Goal: Task Accomplishment & Management: Use online tool/utility

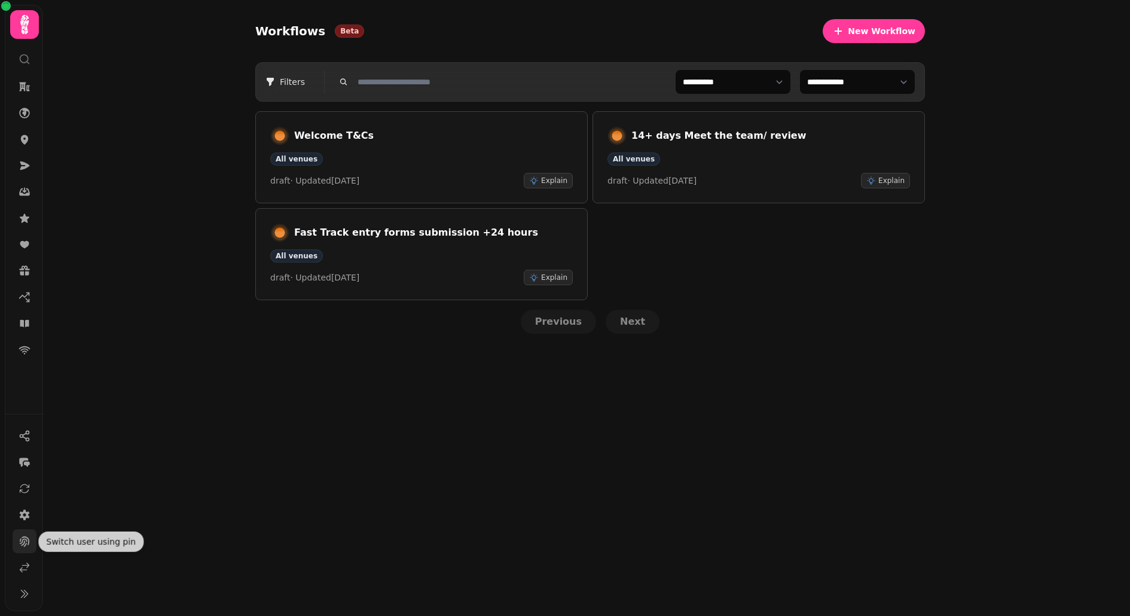
click at [23, 551] on button at bounding box center [25, 541] width 24 height 24
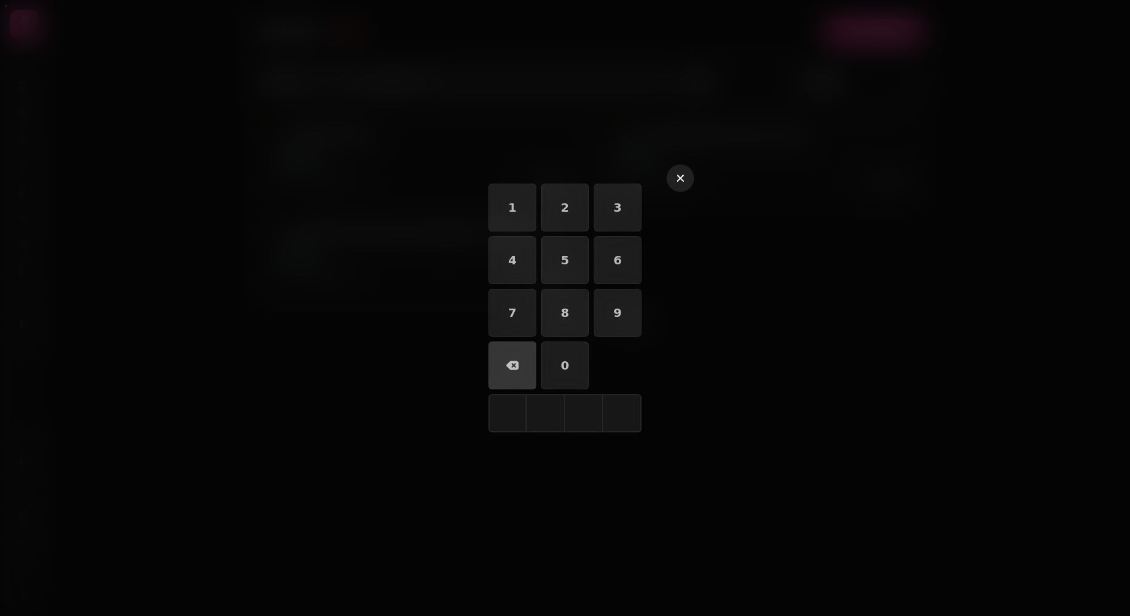
click at [682, 176] on icon "button" at bounding box center [680, 178] width 7 height 7
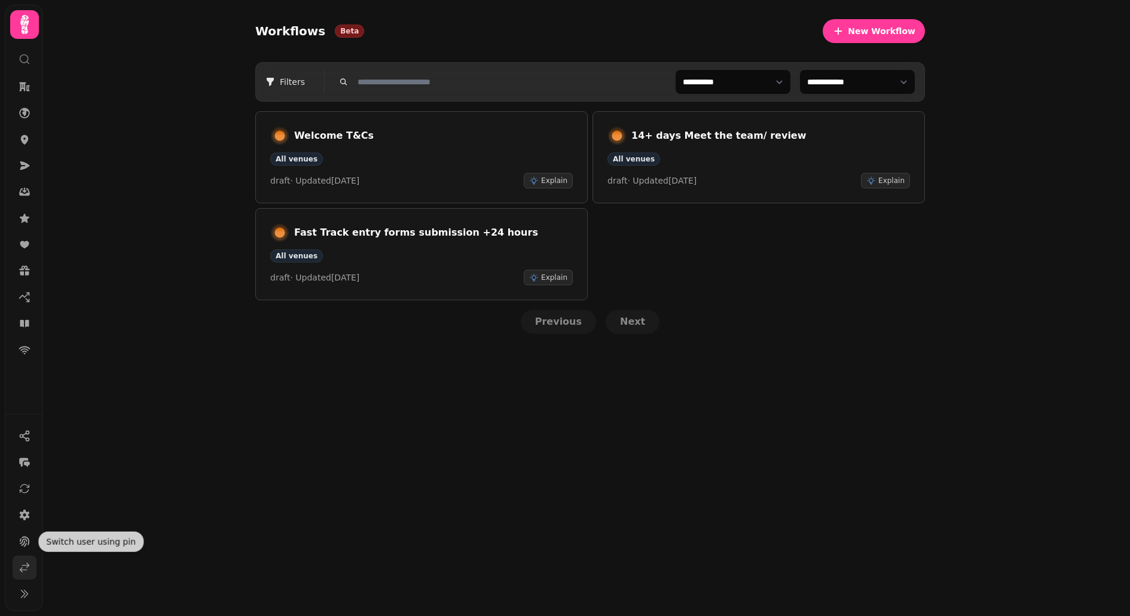
click at [30, 567] on icon at bounding box center [25, 568] width 12 height 12
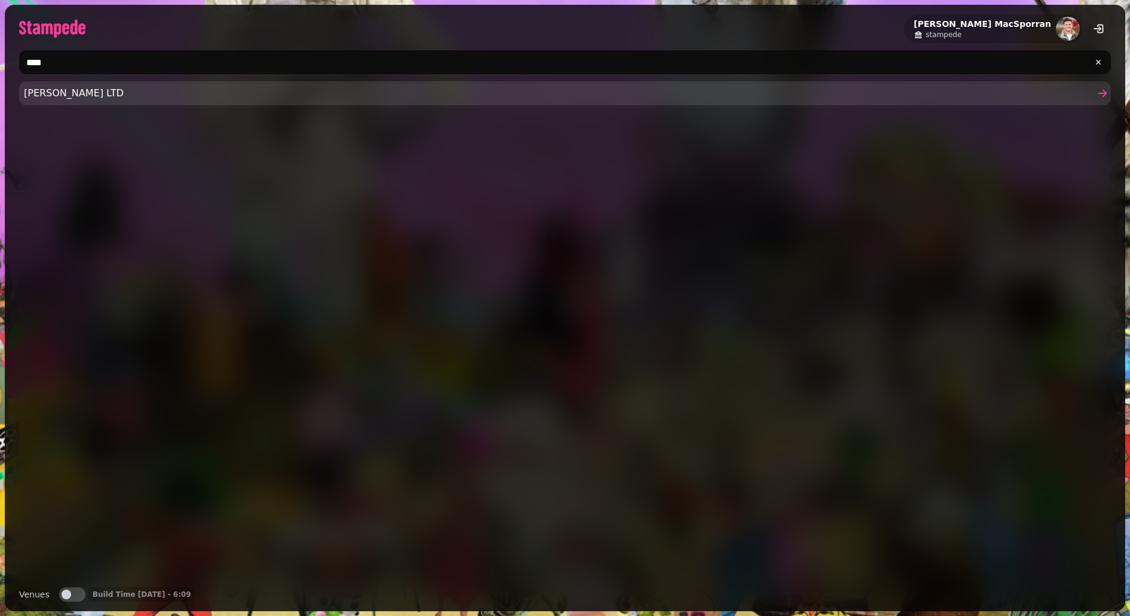
type input "****"
click at [104, 94] on span "[PERSON_NAME] LTD" at bounding box center [559, 93] width 1070 height 14
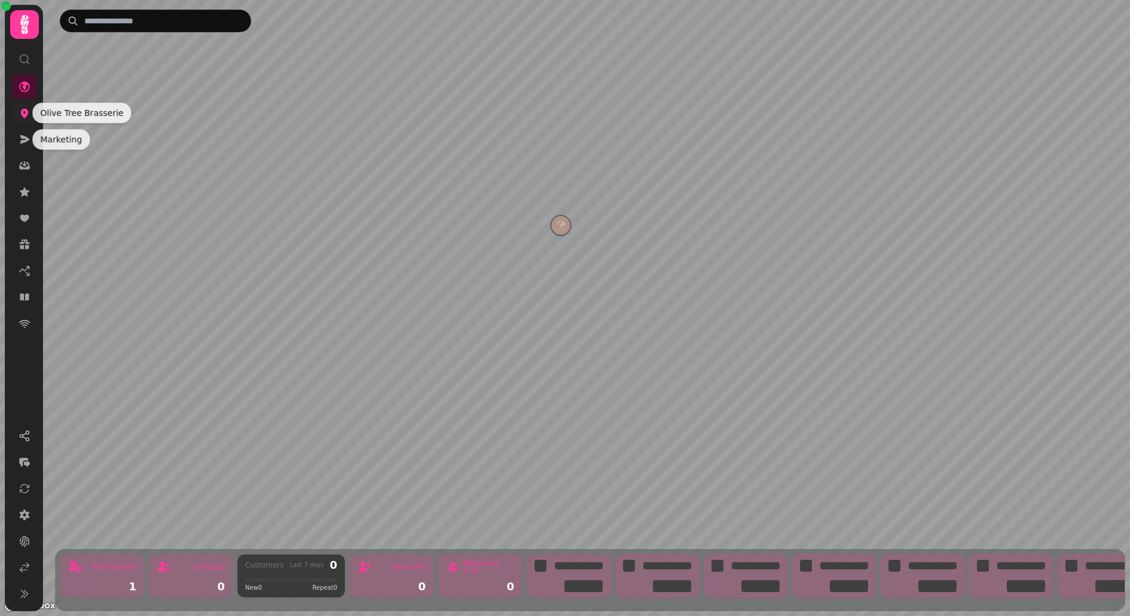
click at [27, 110] on icon at bounding box center [25, 114] width 8 height 10
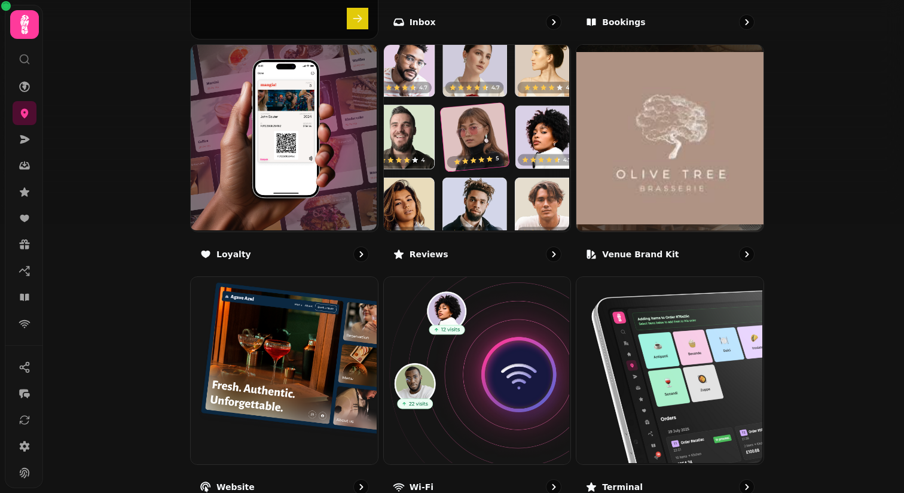
scroll to position [620, 0]
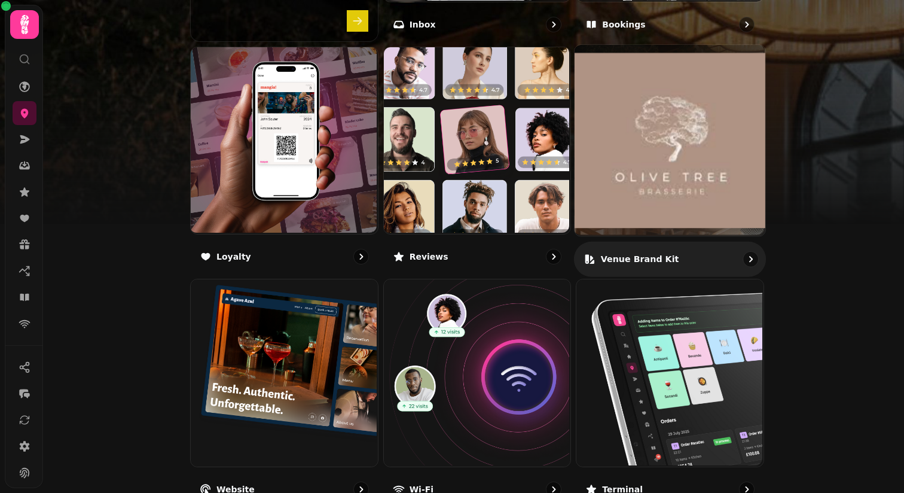
click at [640, 196] on img at bounding box center [670, 140] width 191 height 191
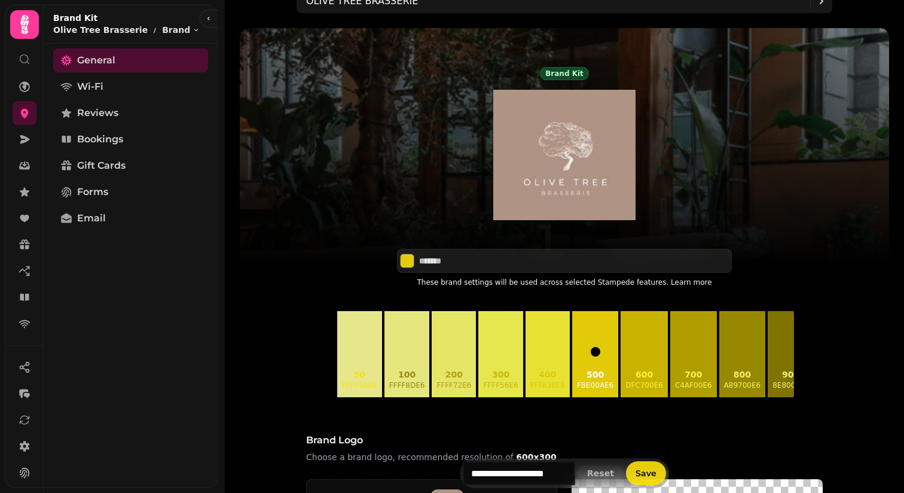
scroll to position [17, 0]
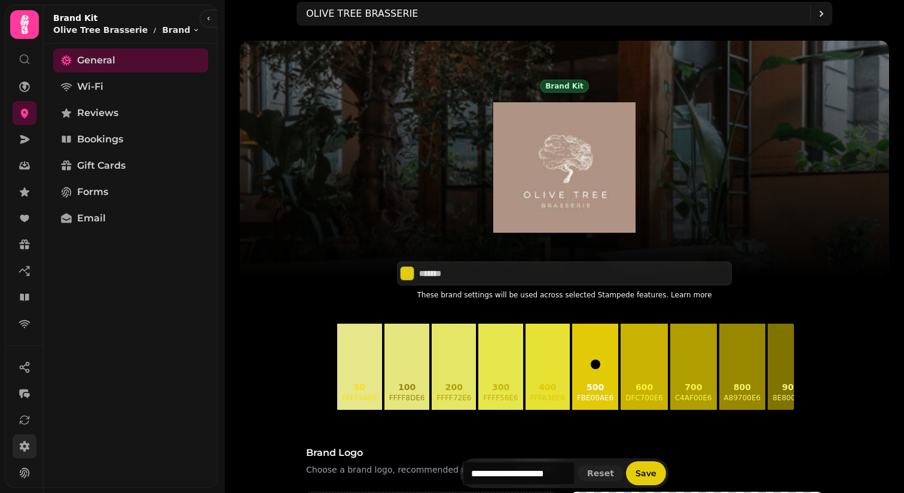
click at [26, 441] on icon at bounding box center [25, 446] width 12 height 12
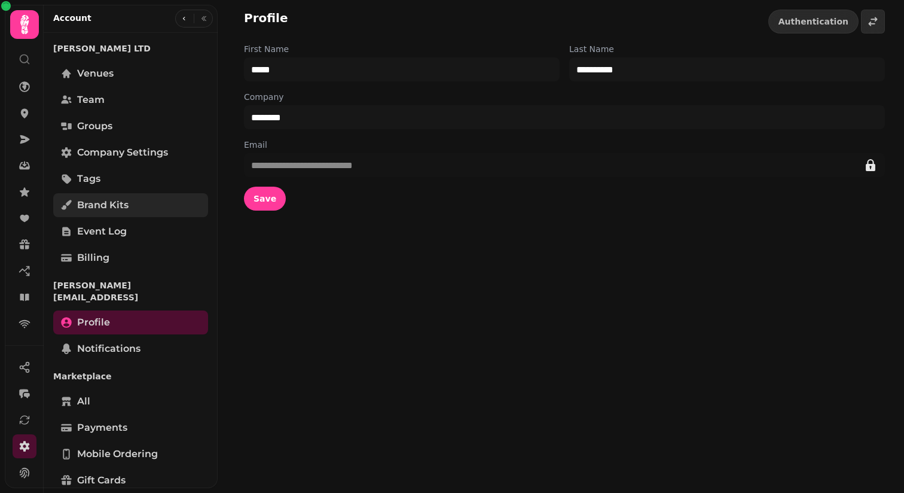
click at [121, 208] on span "Brand Kits" at bounding box center [102, 205] width 51 height 14
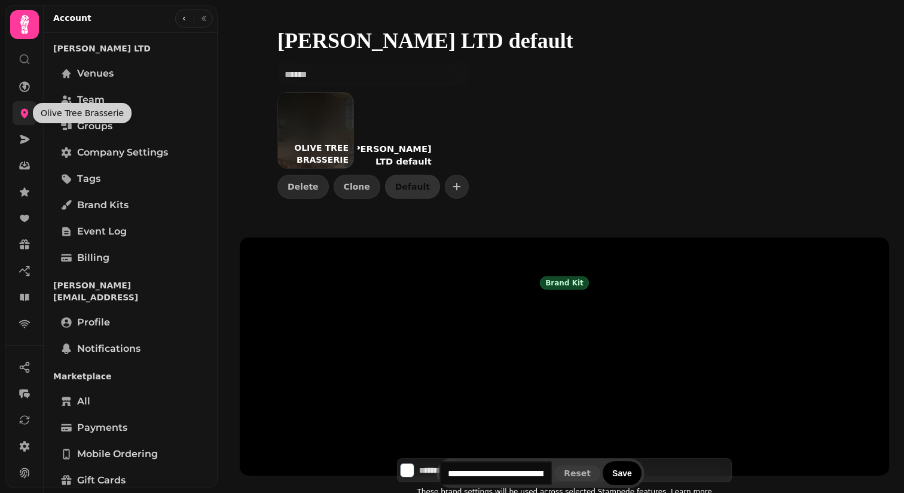
click at [25, 114] on icon at bounding box center [25, 114] width 8 height 10
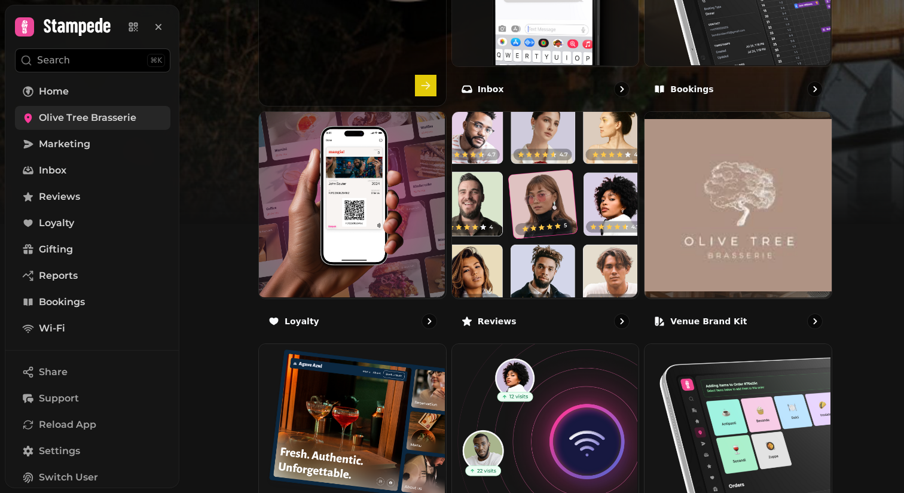
scroll to position [617, 0]
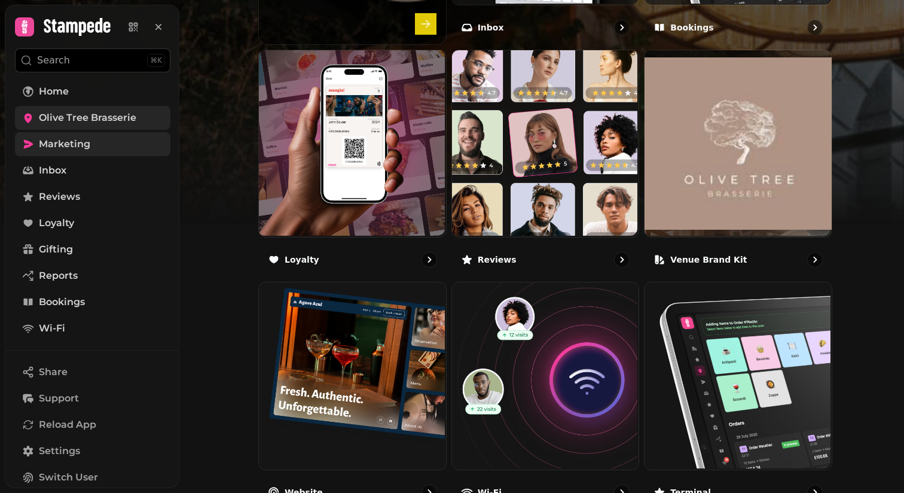
click at [58, 135] on link "Marketing" at bounding box center [92, 144] width 155 height 24
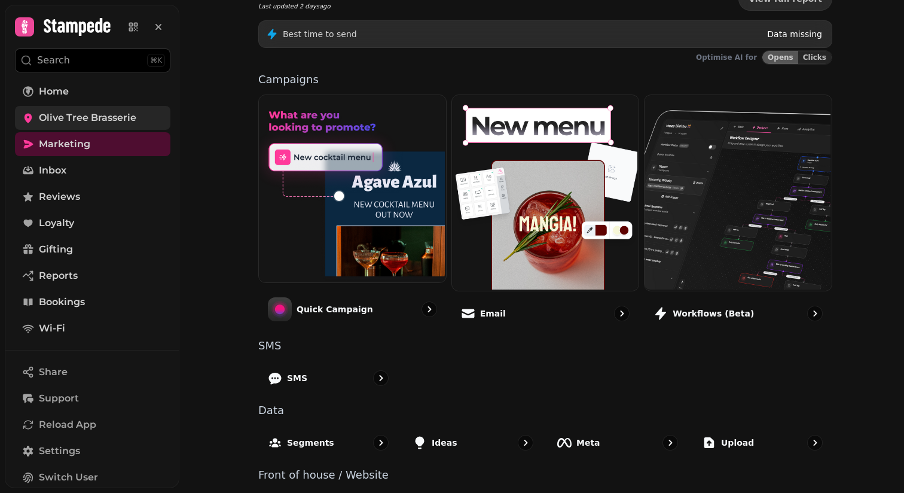
scroll to position [188, 0]
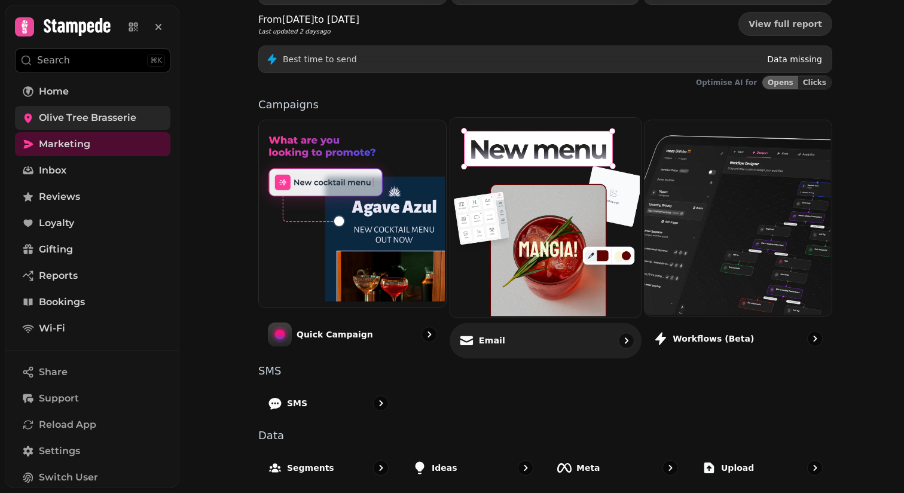
click at [527, 212] on img at bounding box center [543, 216] width 191 height 199
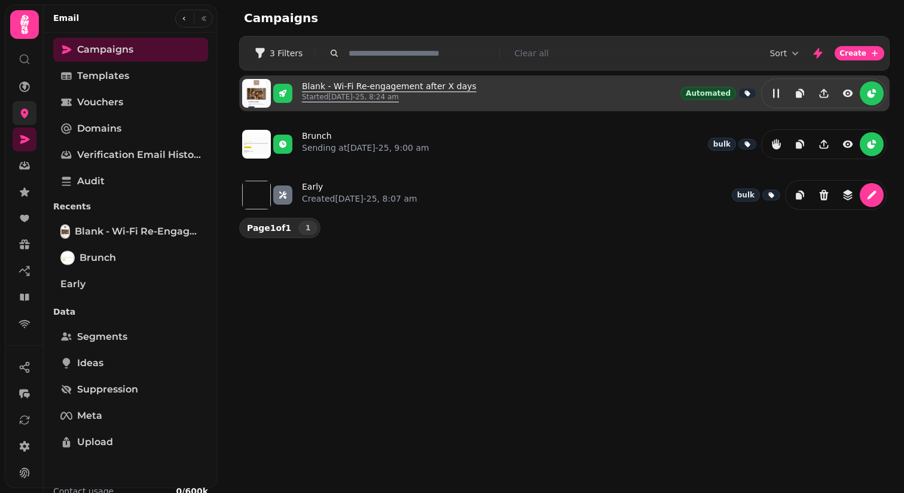
click at [388, 87] on link "Blank - Wi-Fi Re-engagement after X days Started [DATE]-25, 8:24 am" at bounding box center [389, 93] width 175 height 26
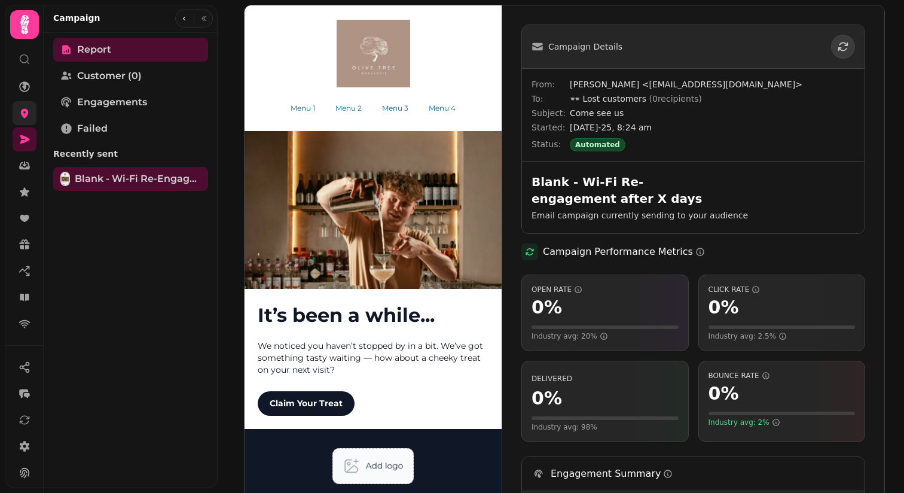
click at [380, 194] on img at bounding box center [373, 283] width 257 height 557
click at [332, 216] on img at bounding box center [373, 283] width 257 height 557
click at [185, 16] on icon "button" at bounding box center [184, 18] width 7 height 7
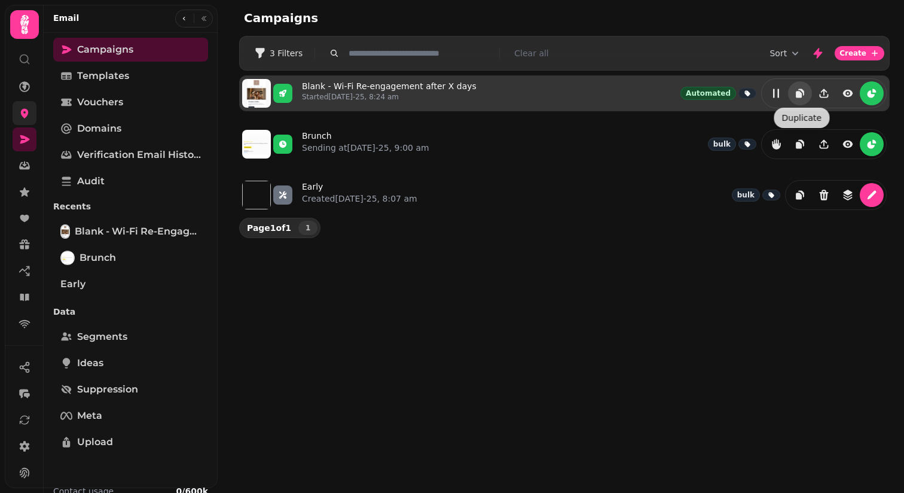
click at [797, 100] on button "duplicate" at bounding box center [800, 93] width 24 height 24
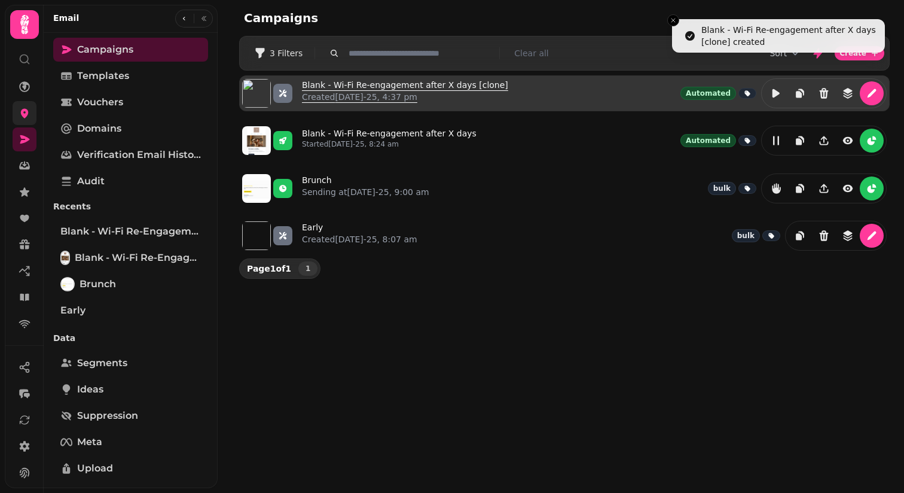
click at [323, 94] on p "Created [DATE]-25, 4:37 pm" at bounding box center [405, 97] width 206 height 12
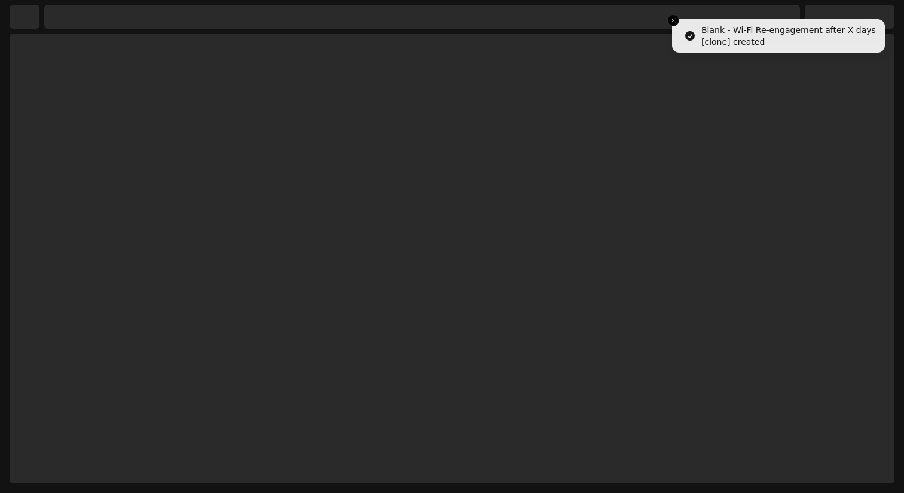
select select "**********"
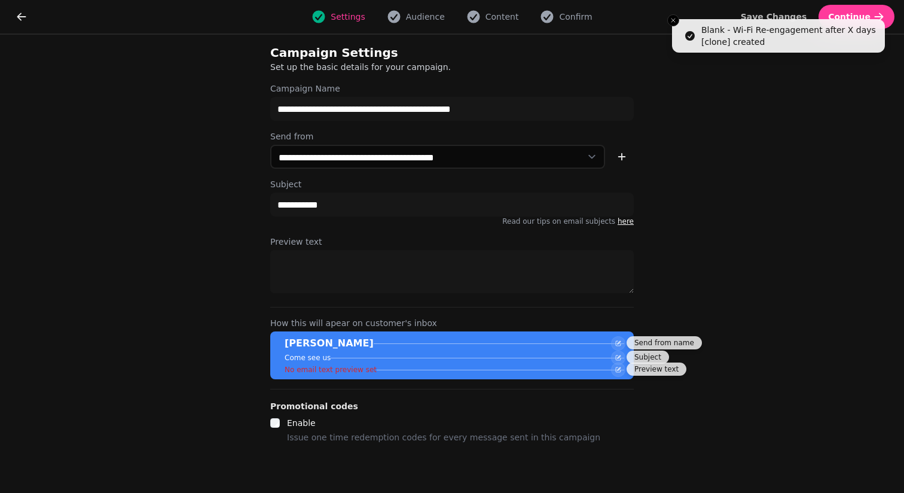
click at [490, 25] on div "Settings Audience Content Confirm" at bounding box center [451, 17] width 825 height 24
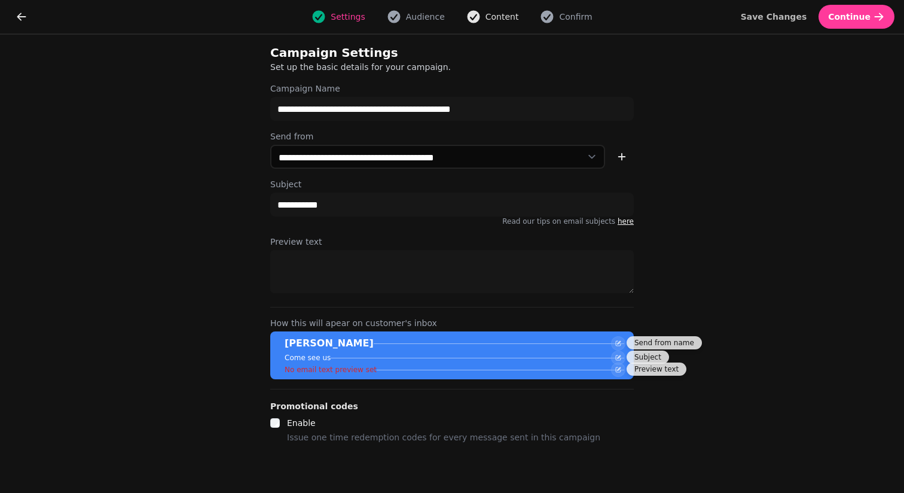
click at [490, 20] on span "Content" at bounding box center [502, 17] width 33 height 12
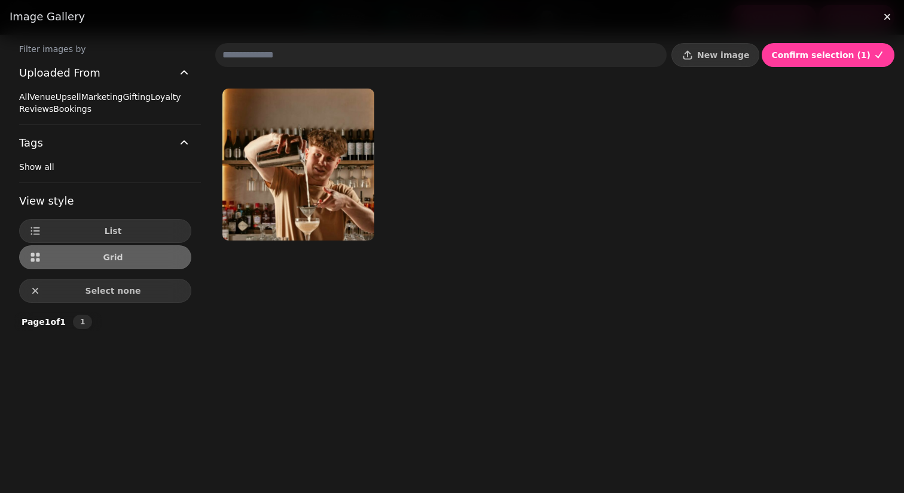
click at [17, 96] on div "Uploaded From All Venue Upsell Marketing Gifting Loyalty Reviews Bookings Tags …" at bounding box center [105, 119] width 191 height 128
click at [17, 103] on div "Uploaded From All Venue Upsell Marketing Gifting Loyalty Reviews Bookings Tags …" at bounding box center [105, 119] width 191 height 128
click at [13, 100] on div "Uploaded From All Venue Upsell Marketing Gifting Loyalty Reviews Bookings Tags …" at bounding box center [105, 119] width 191 height 128
click at [19, 100] on span at bounding box center [19, 97] width 0 height 10
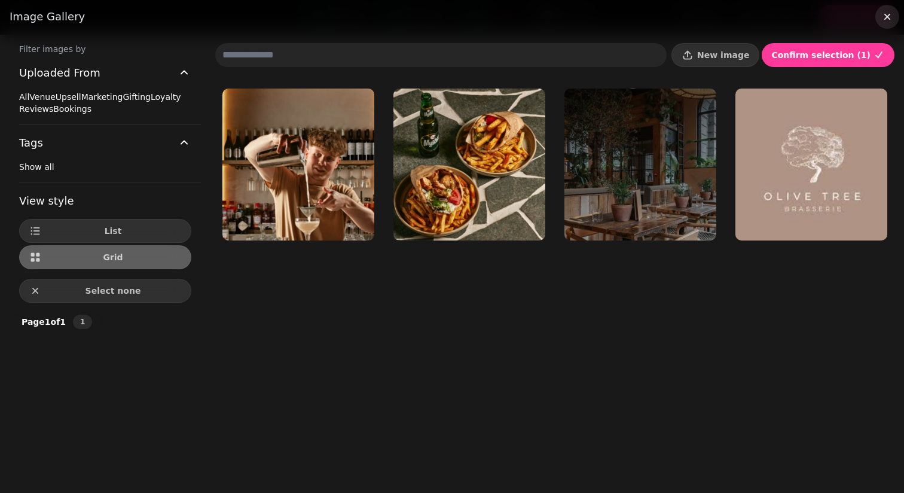
click at [883, 17] on icon "button" at bounding box center [887, 17] width 12 height 12
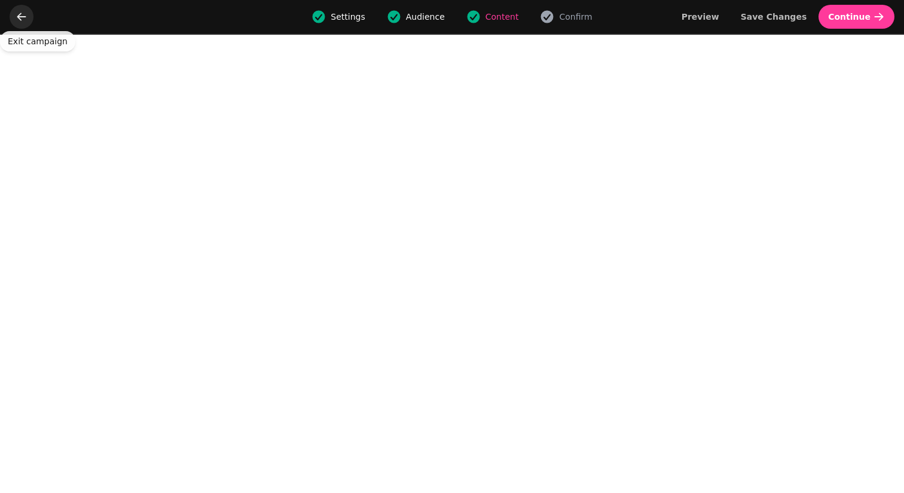
click at [14, 18] on button "go back" at bounding box center [22, 17] width 24 height 24
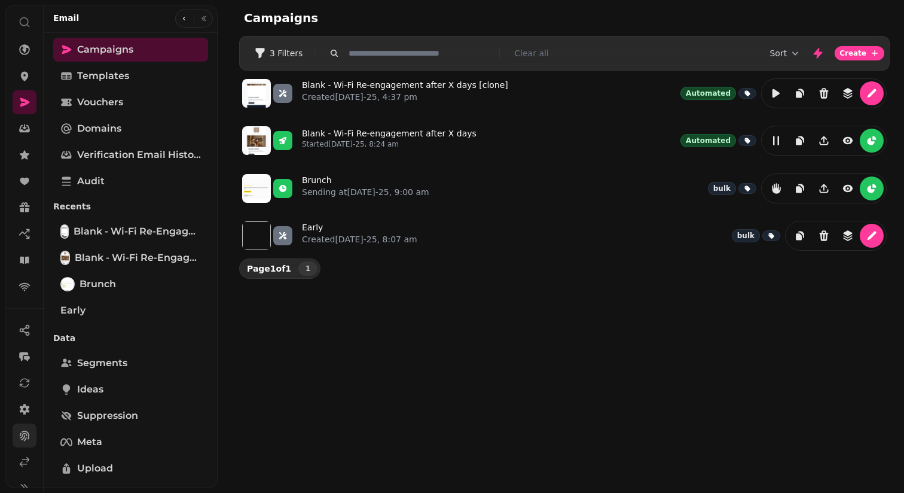
scroll to position [54, 0]
click at [25, 434] on link at bounding box center [25, 444] width 24 height 24
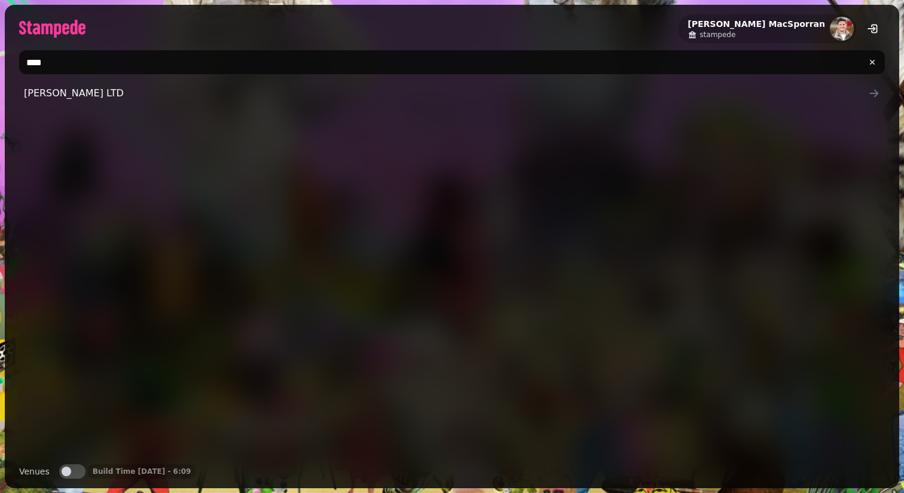
click at [112, 64] on input "****" at bounding box center [452, 62] width 866 height 24
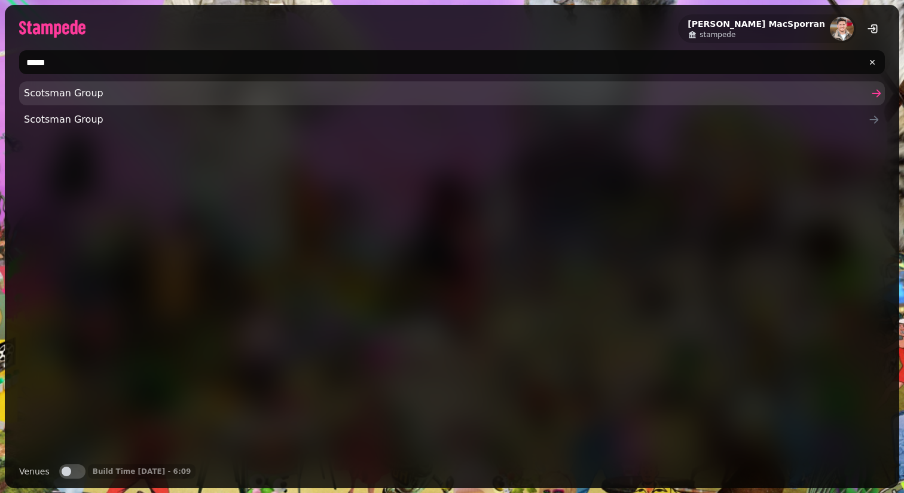
type input "*****"
click at [60, 95] on span "Scotsman Group" at bounding box center [446, 93] width 844 height 14
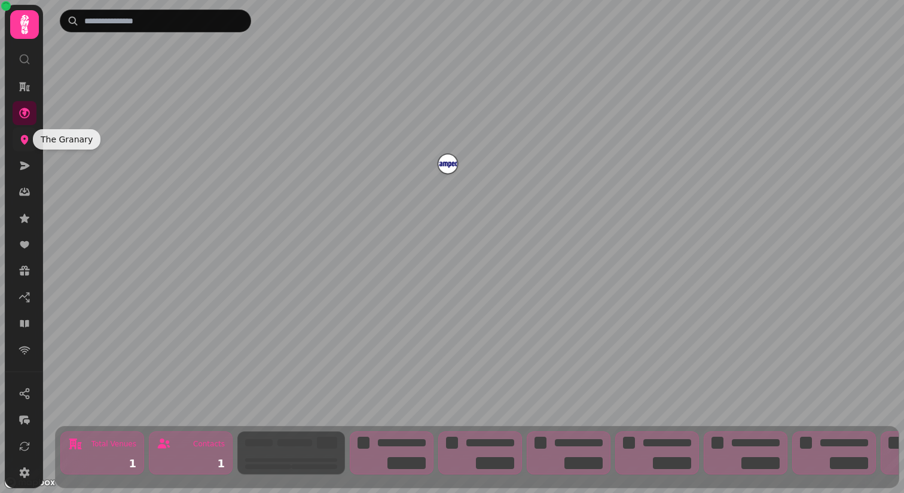
click at [29, 135] on icon at bounding box center [25, 139] width 12 height 12
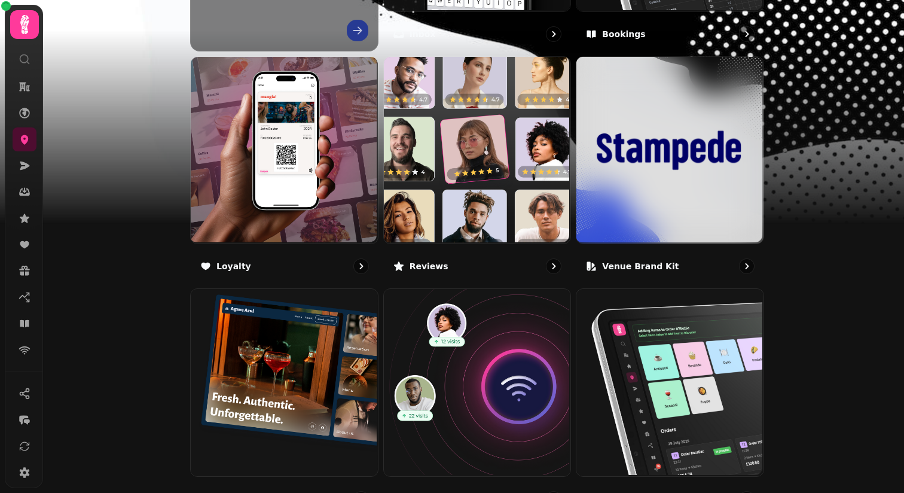
scroll to position [722, 0]
